Goal: Transaction & Acquisition: Purchase product/service

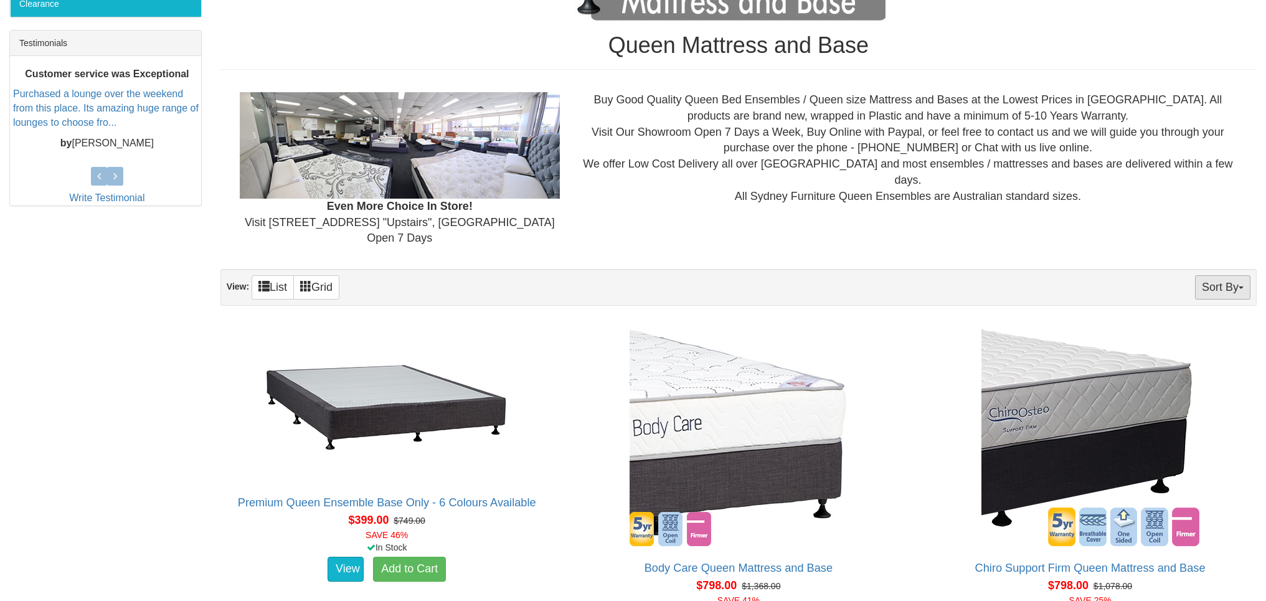
scroll to position [498, 0]
click at [1245, 286] on button "Sort By" at bounding box center [1222, 288] width 55 height 24
click at [1205, 329] on link "Price+" at bounding box center [1201, 329] width 98 height 16
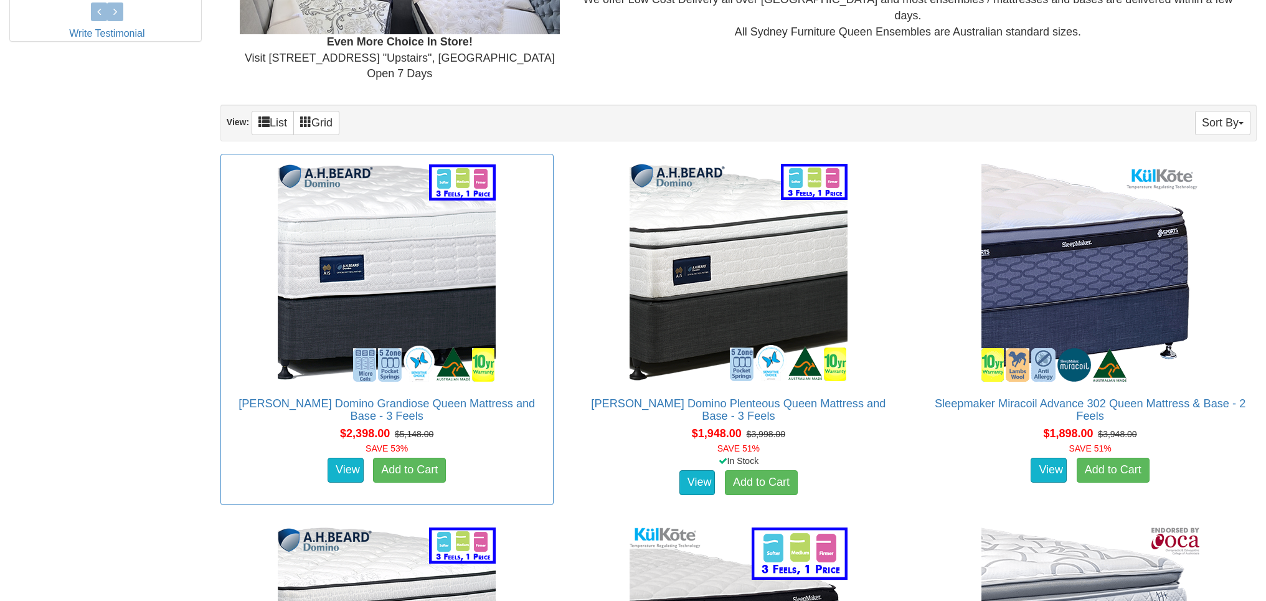
scroll to position [685, 0]
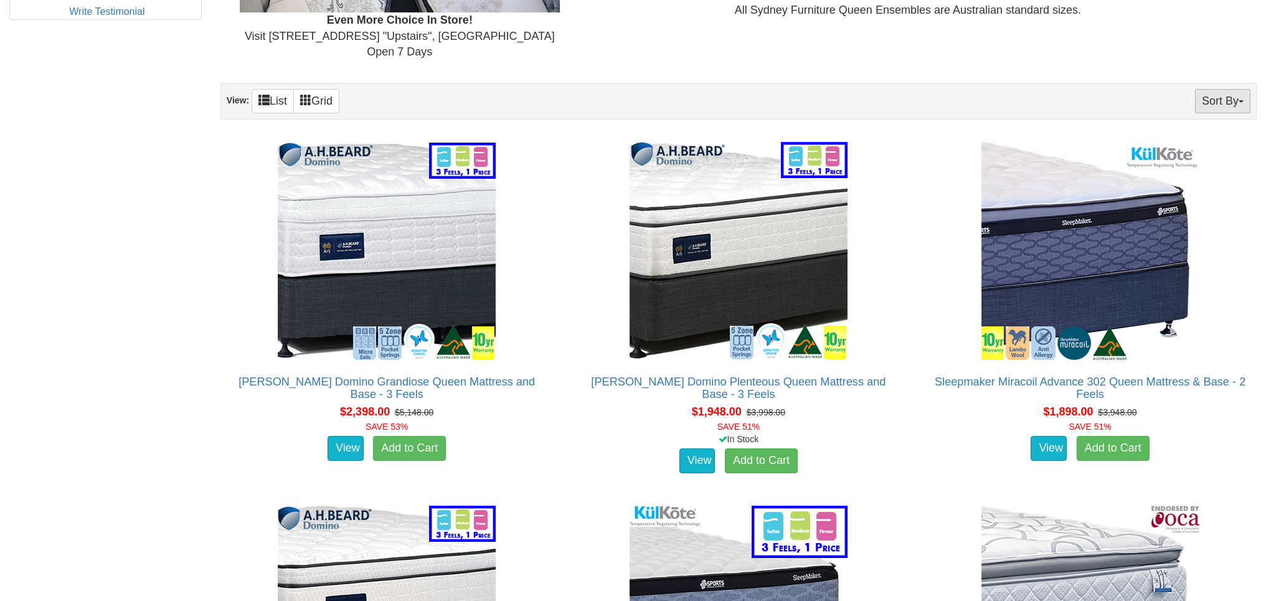
click at [1227, 102] on button "Sort By" at bounding box center [1222, 101] width 55 height 24
click at [1192, 143] on link "Price-" at bounding box center [1201, 143] width 98 height 16
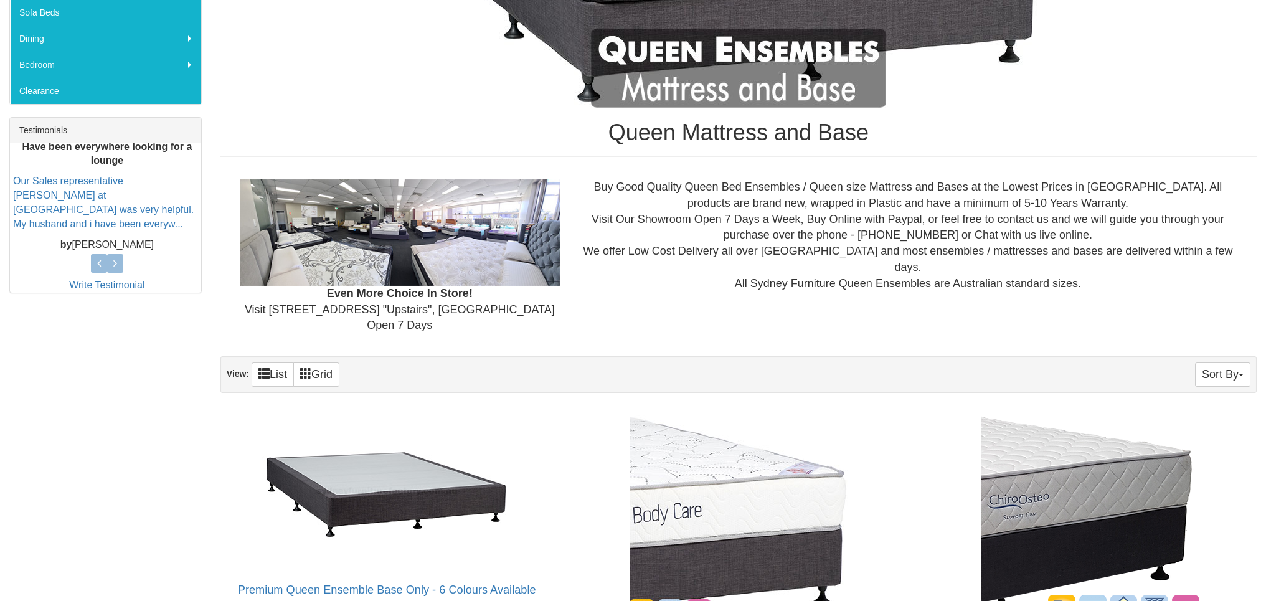
scroll to position [561, 0]
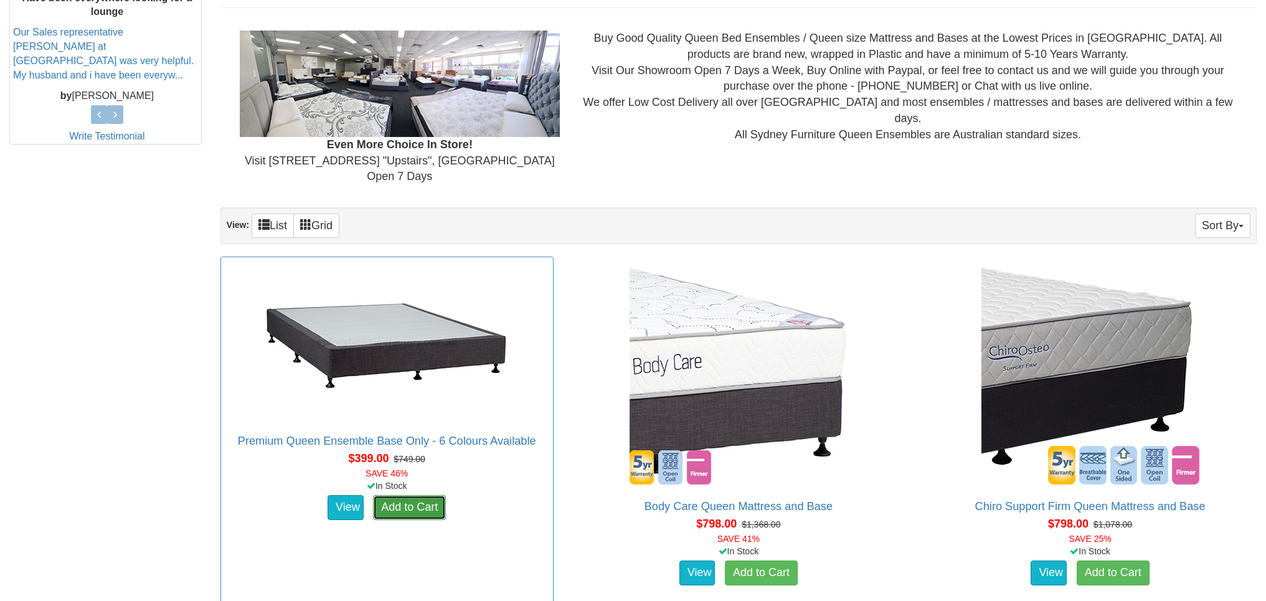
click at [400, 508] on link "Add to Cart" at bounding box center [409, 507] width 73 height 25
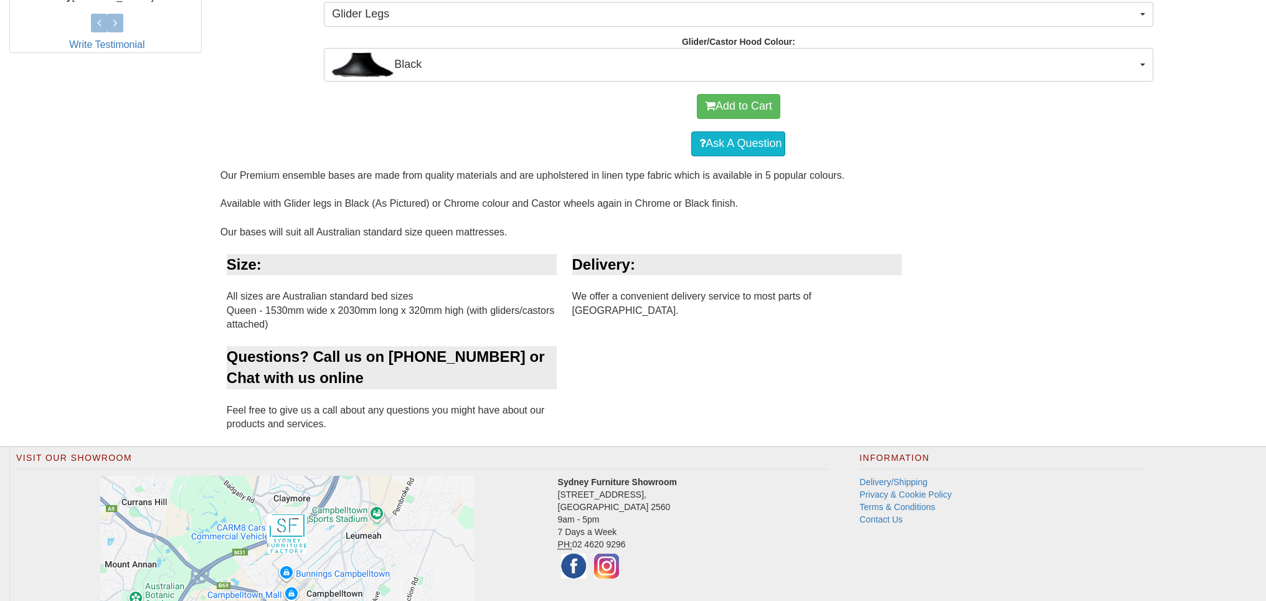
scroll to position [496, 0]
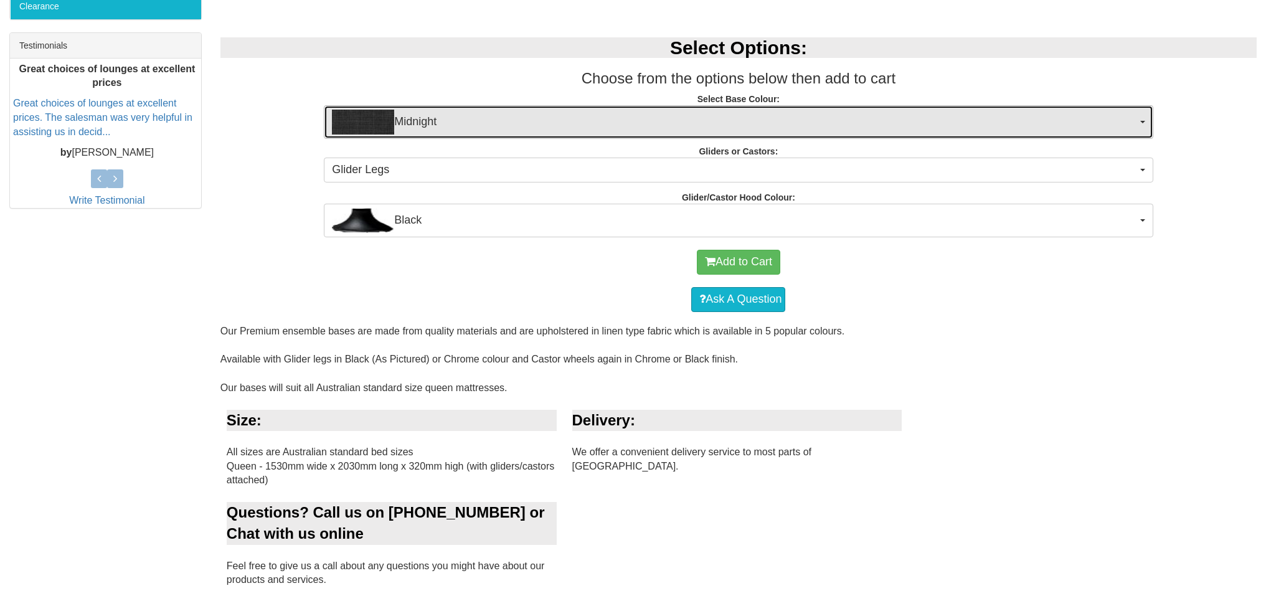
click at [438, 123] on span "Midnight" at bounding box center [734, 122] width 805 height 25
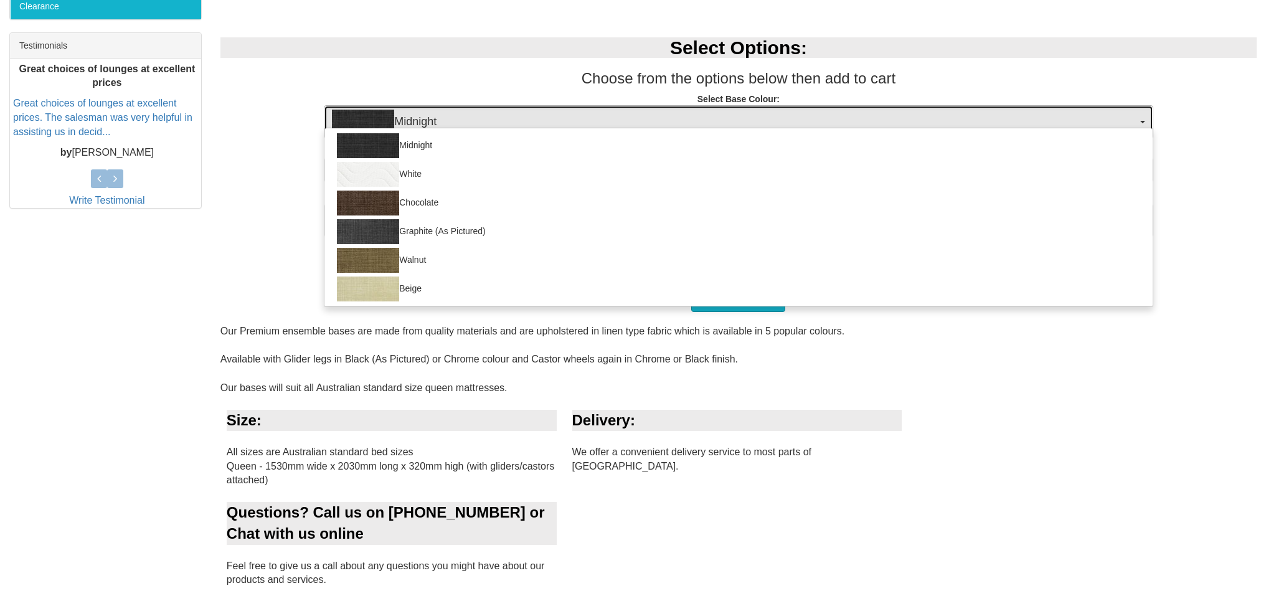
click at [438, 123] on span "Midnight" at bounding box center [734, 122] width 805 height 25
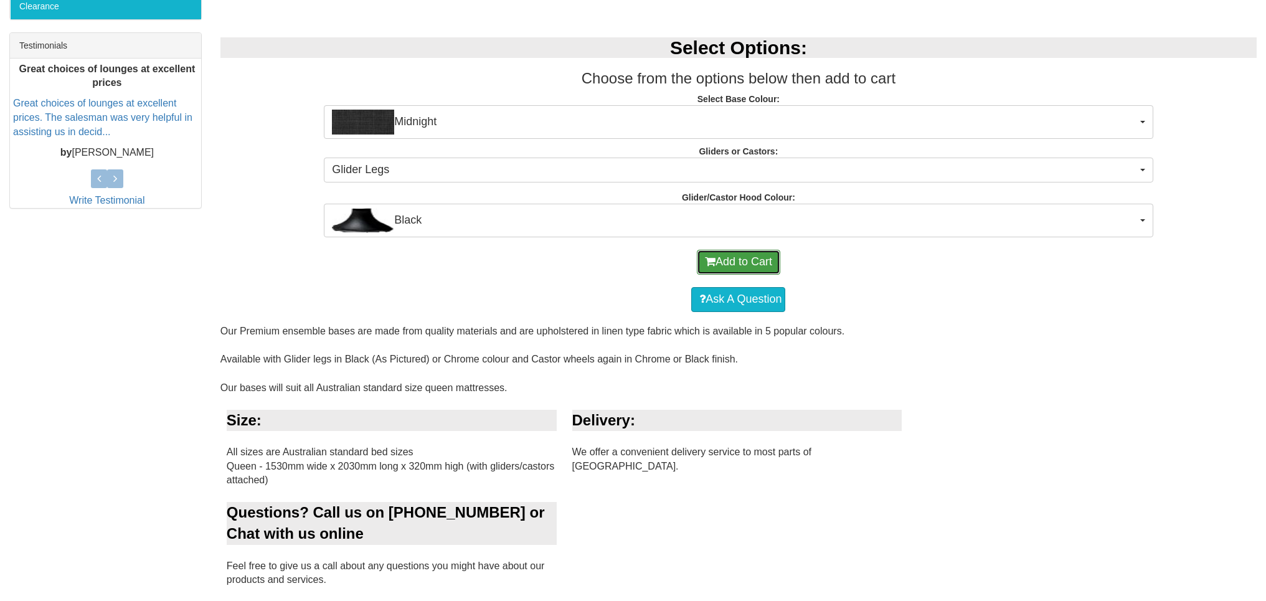
click at [712, 259] on span "submit" at bounding box center [710, 261] width 11 height 11
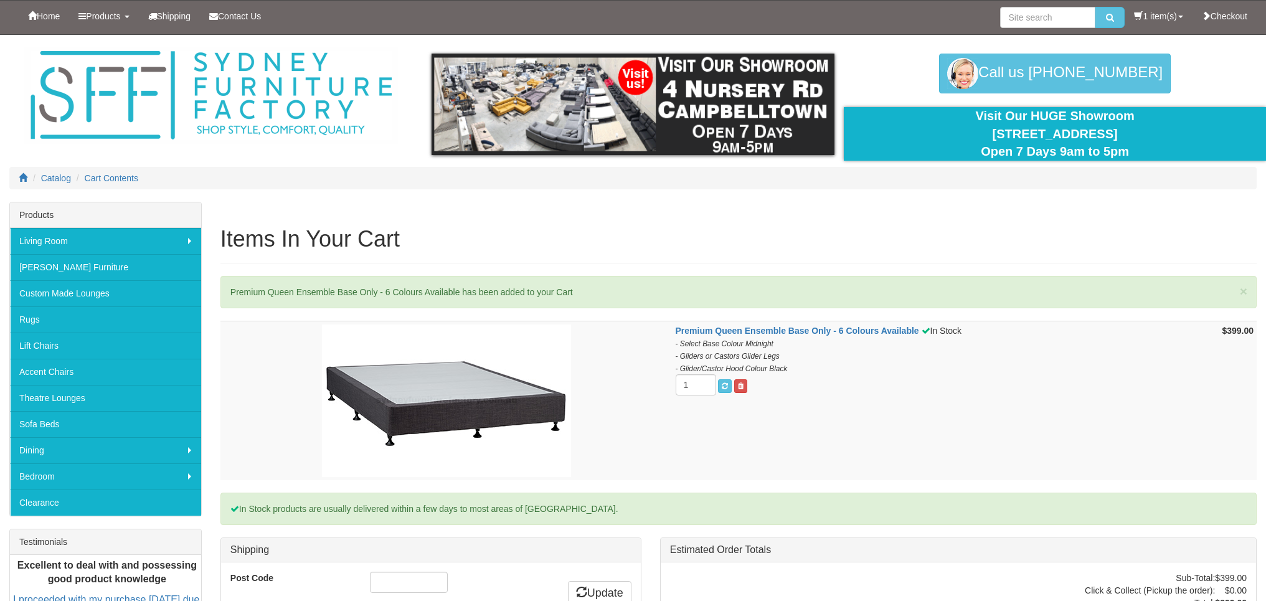
scroll to position [249, 0]
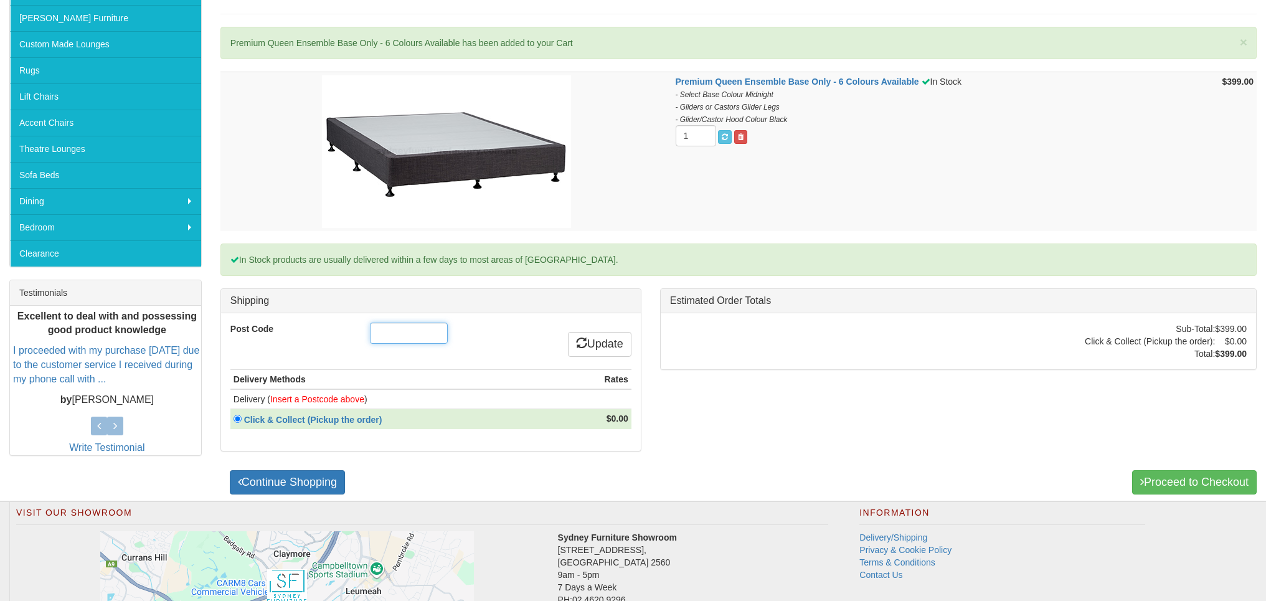
click at [384, 331] on input "Post Code" at bounding box center [409, 333] width 78 height 21
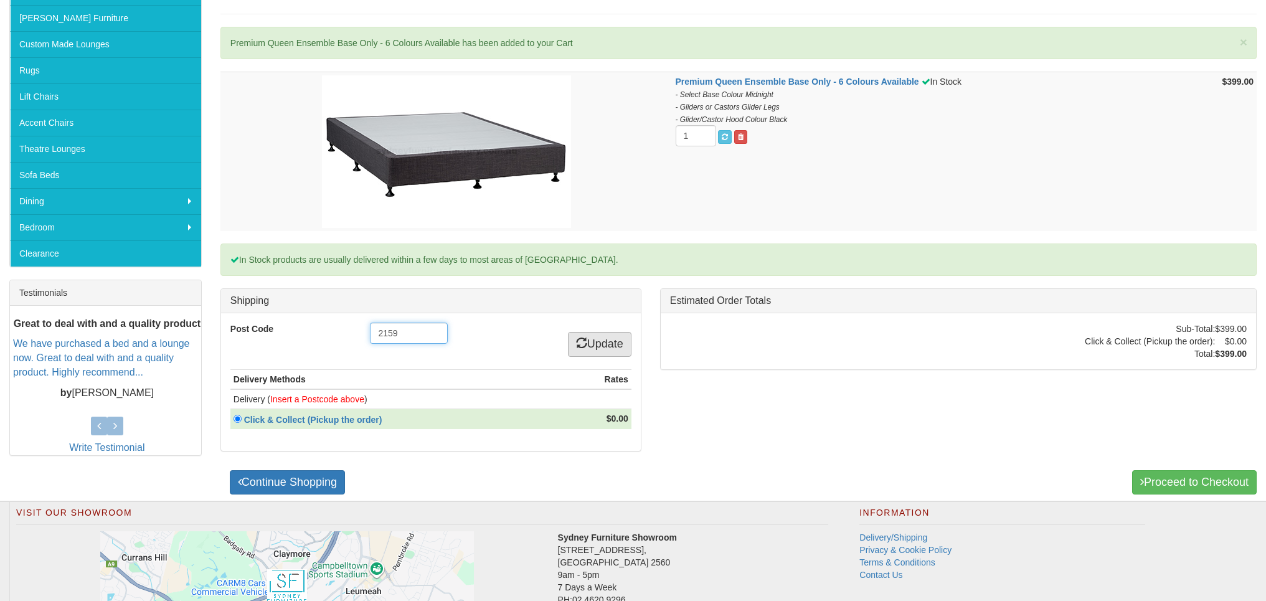
type input "2159"
click at [578, 341] on icon at bounding box center [581, 342] width 11 height 11
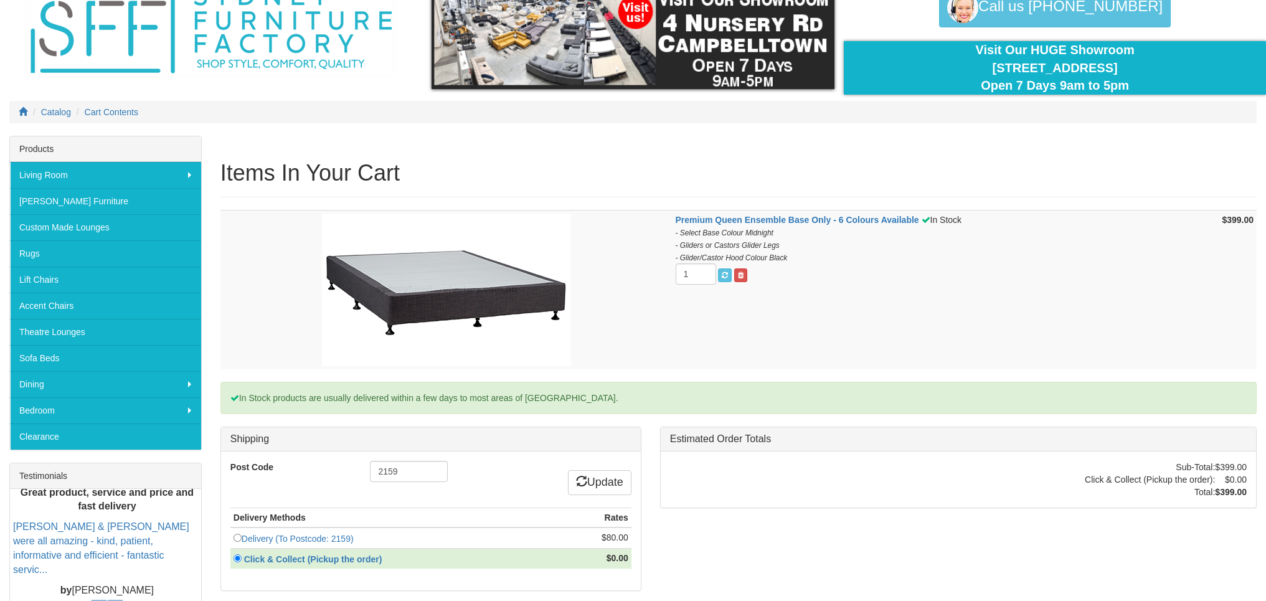
scroll to position [125, 0]
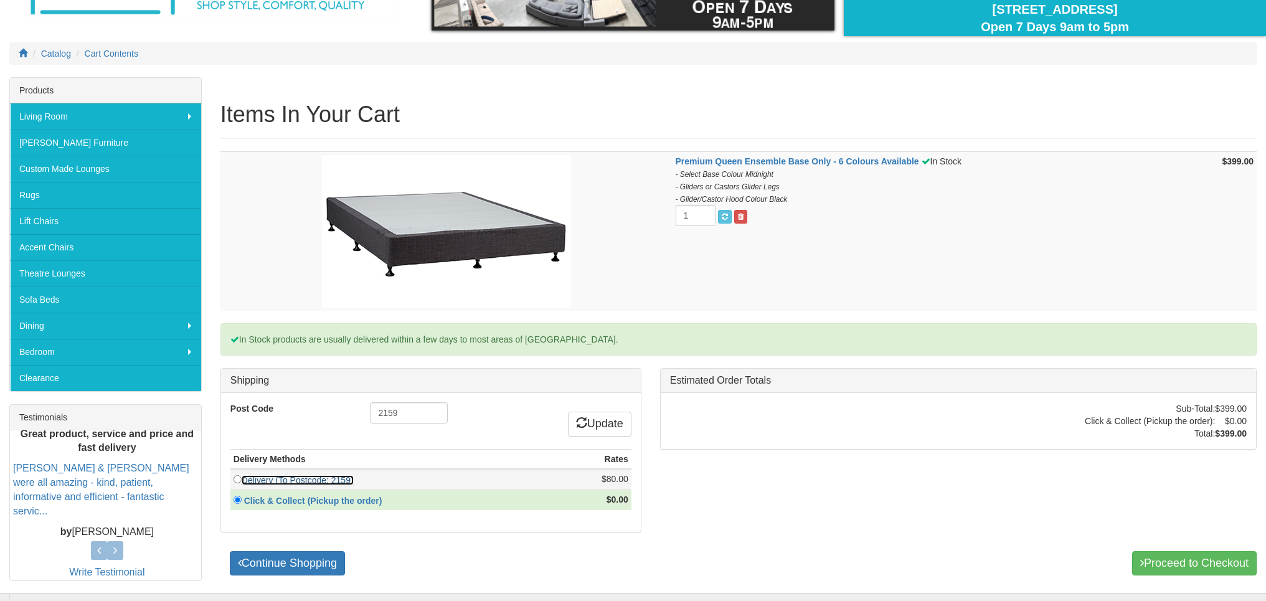
click at [306, 479] on link "Delivery (To Postcode: 2159)" at bounding box center [298, 480] width 112 height 10
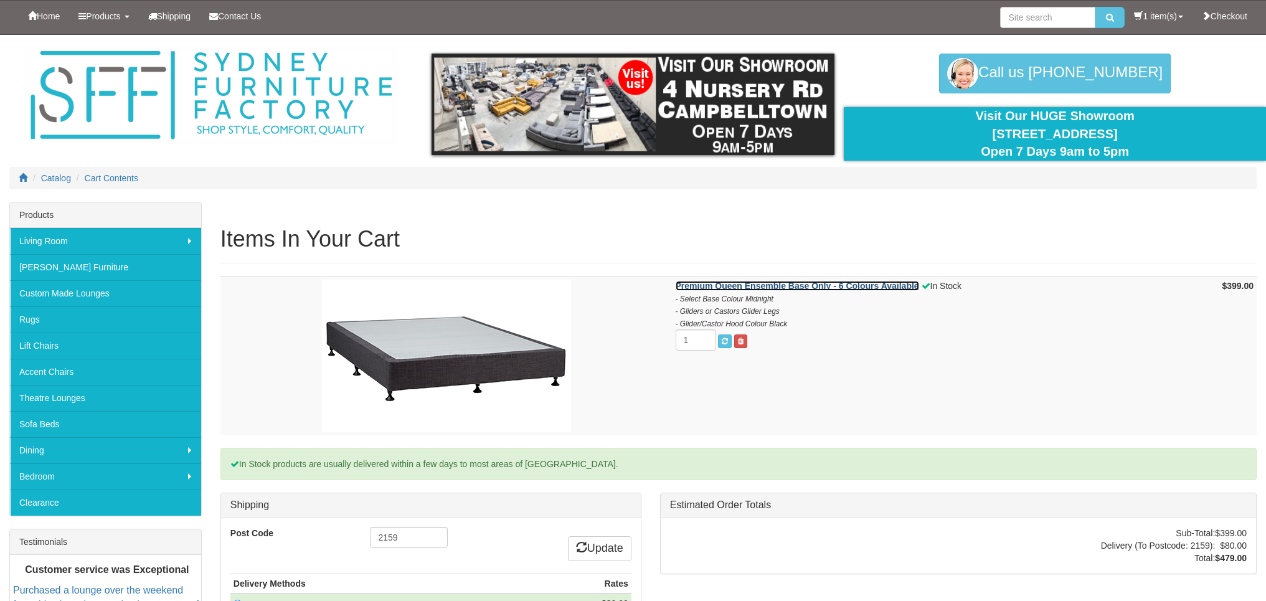
click at [721, 288] on strong "Premium Queen Ensemble Base Only - 6 Colours Available" at bounding box center [798, 286] width 244 height 10
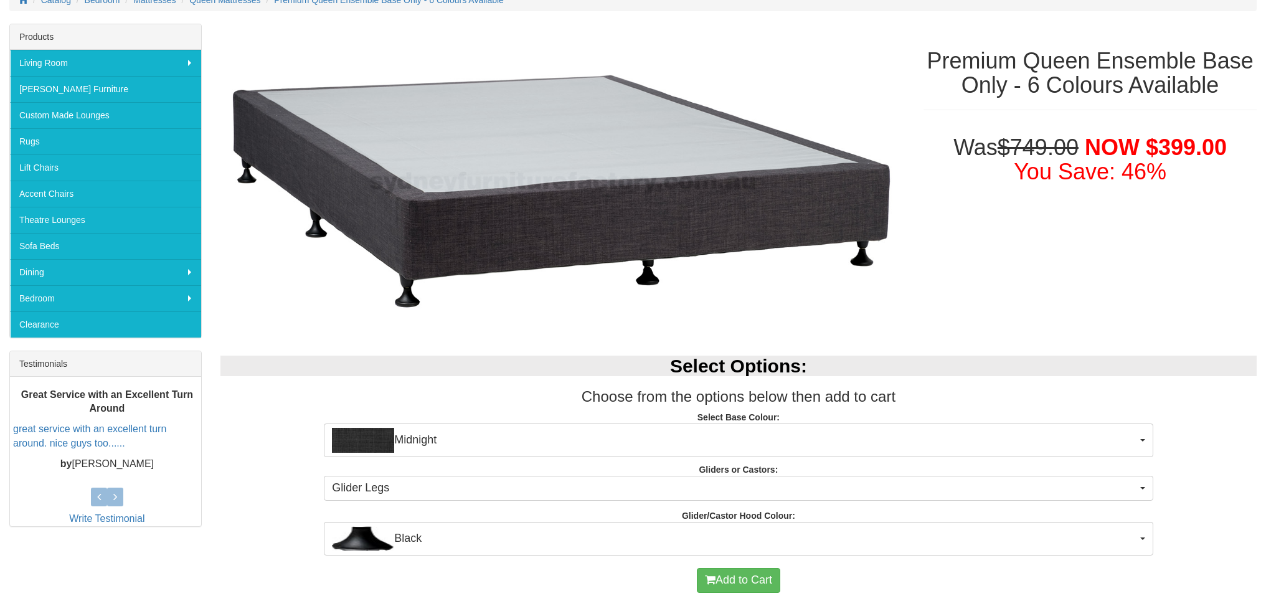
scroll to position [60, 0]
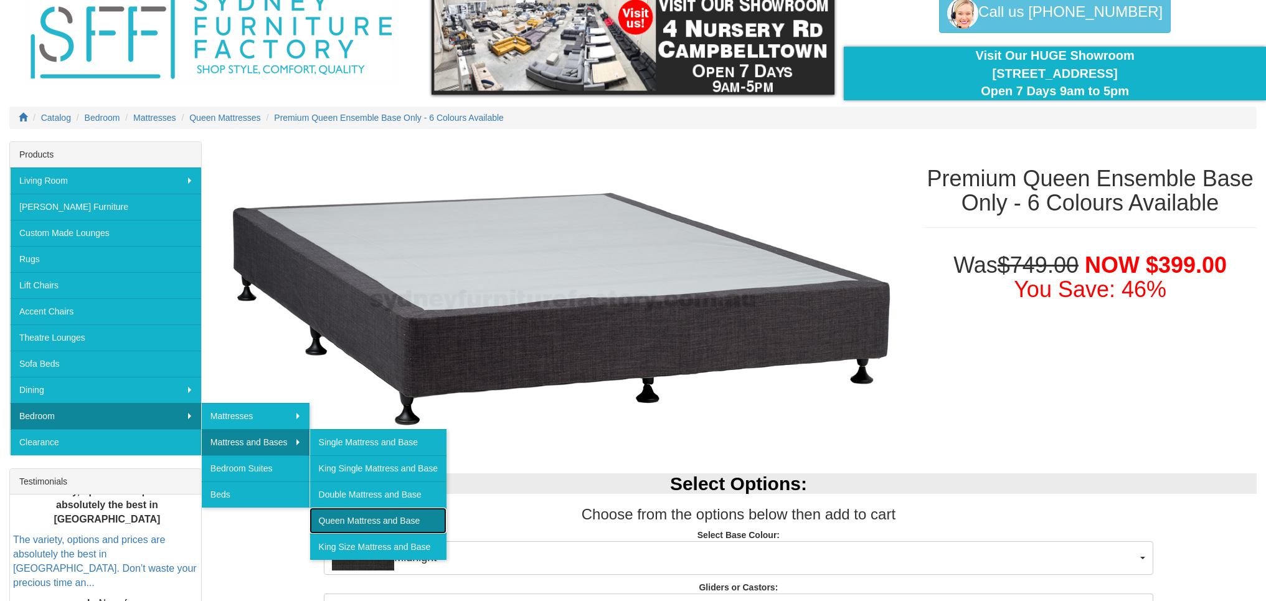
click at [372, 513] on link "Queen Mattress and Base" at bounding box center [378, 521] width 137 height 26
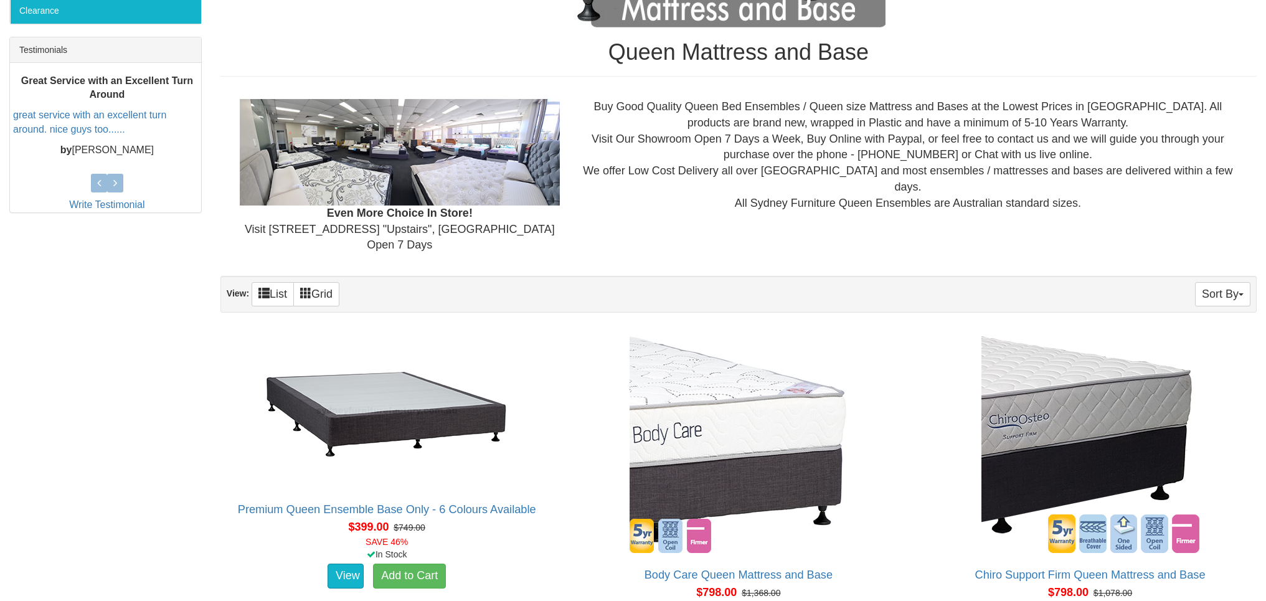
scroll to position [311, 0]
